Goal: Information Seeking & Learning: Find specific fact

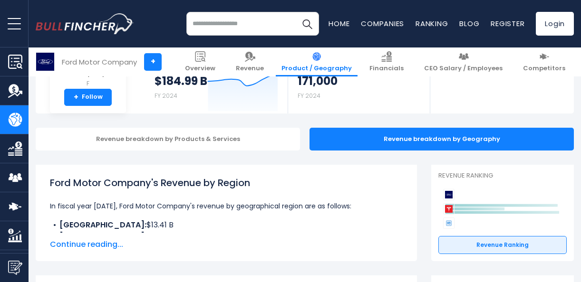
scroll to position [95, 0]
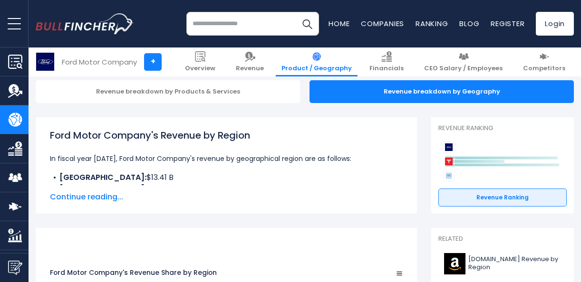
click at [87, 195] on span "Continue reading..." at bounding box center [226, 197] width 353 height 11
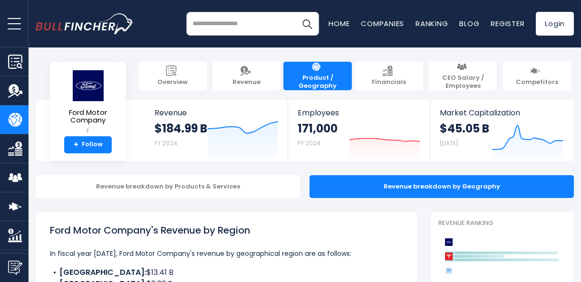
scroll to position [0, 0]
click at [170, 128] on strong "$184.99 B" at bounding box center [181, 128] width 53 height 15
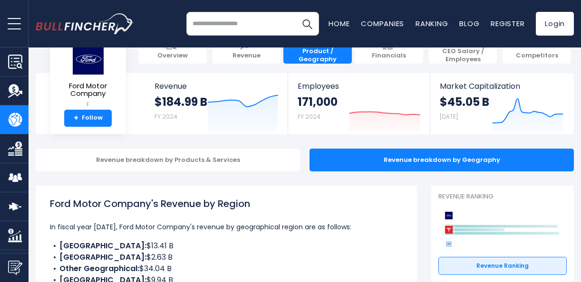
scroll to position [48, 0]
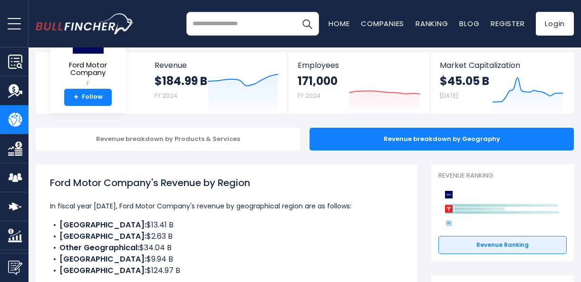
drag, startPoint x: 130, startPoint y: 225, endPoint x: 58, endPoint y: 226, distance: 71.8
click at [58, 226] on li "CANADA: $13.41 B" at bounding box center [226, 225] width 353 height 11
copy li "CANADA: $13.41 B"
